Goal: Find specific page/section: Find specific page/section

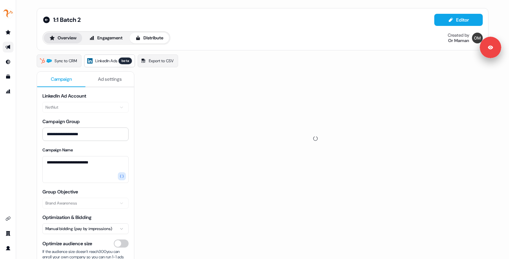
click at [66, 38] on button "Overview" at bounding box center [63, 38] width 38 height 11
